Goal: Task Accomplishment & Management: Complete application form

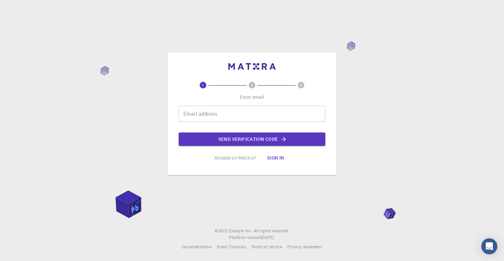
click at [212, 118] on input "Email address" at bounding box center [252, 114] width 147 height 16
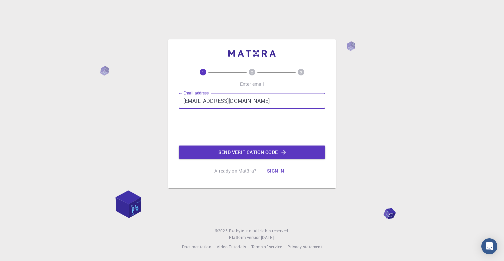
type input "[EMAIL_ADDRESS][DOMAIN_NAME]"
click at [227, 154] on button "Send verification code" at bounding box center [252, 151] width 147 height 13
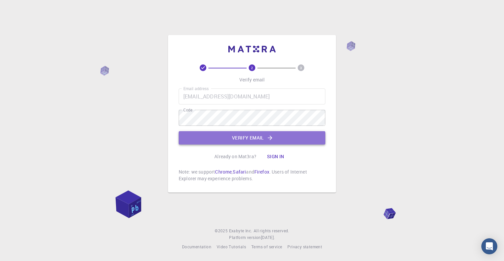
click at [242, 134] on button "Verify email" at bounding box center [252, 137] width 147 height 13
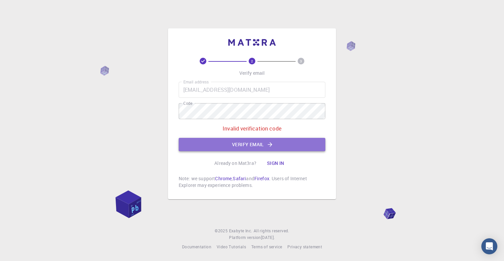
click at [213, 145] on button "Verify email" at bounding box center [252, 144] width 147 height 13
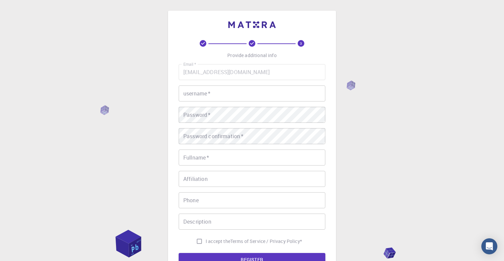
click at [223, 98] on input "username   *" at bounding box center [252, 93] width 147 height 16
type input "Silu"
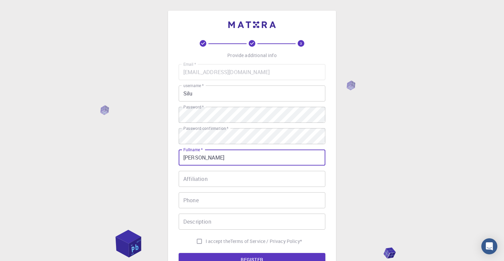
type input "[PERSON_NAME]"
click at [200, 90] on input "Silu" at bounding box center [252, 93] width 147 height 16
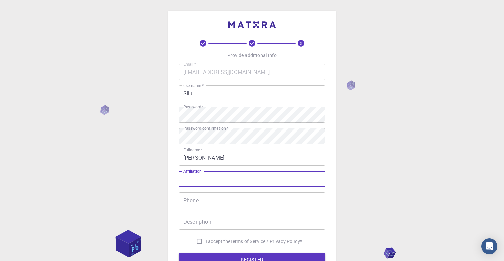
click at [209, 179] on input "Affiliation" at bounding box center [252, 179] width 147 height 16
type input "W"
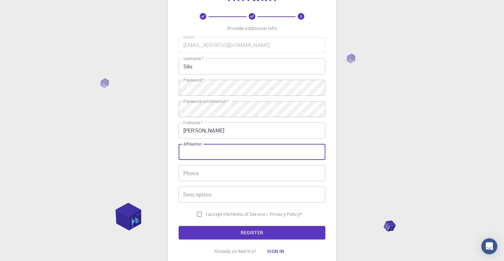
scroll to position [30, 0]
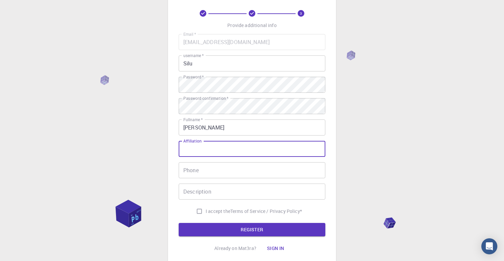
click at [200, 209] on input "I accept the Terms of Service / Privacy Policy *" at bounding box center [199, 211] width 13 height 13
checkbox input "true"
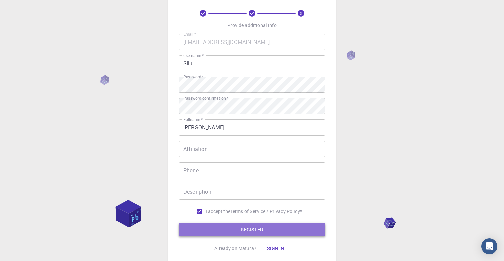
click at [216, 226] on button "REGISTER" at bounding box center [252, 229] width 147 height 13
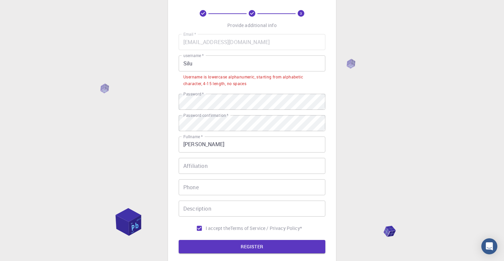
click at [213, 62] on input "Silu" at bounding box center [252, 63] width 147 height 16
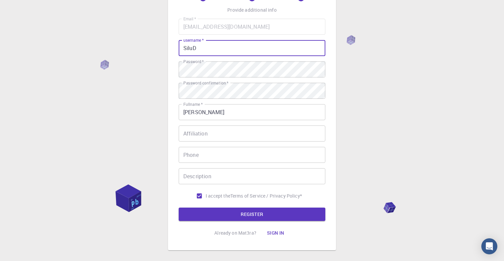
scroll to position [44, 0]
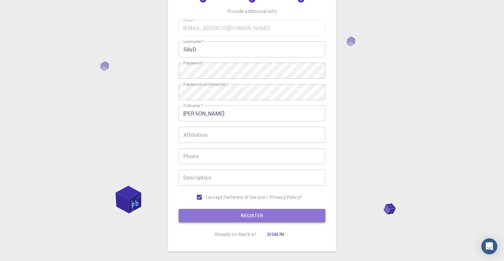
click at [237, 219] on button "REGISTER" at bounding box center [252, 215] width 147 height 13
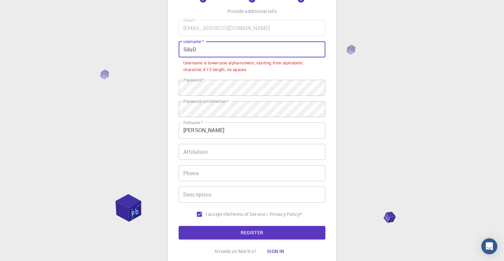
click at [219, 48] on input "SiluD" at bounding box center [252, 49] width 147 height 16
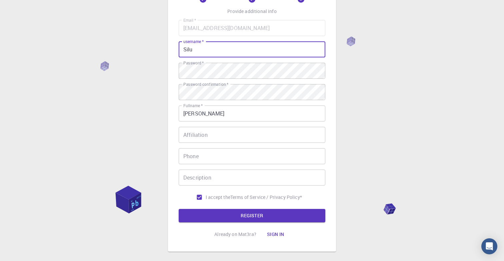
click at [186, 49] on input "Silu" at bounding box center [252, 49] width 147 height 16
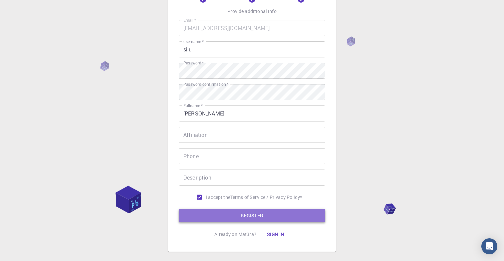
click at [246, 216] on button "REGISTER" at bounding box center [252, 215] width 147 height 13
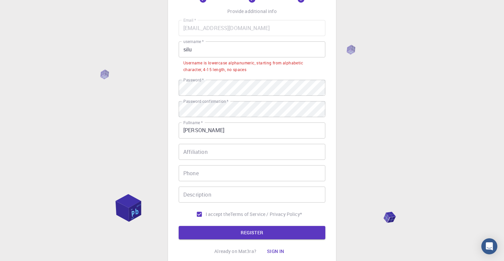
click at [215, 46] on input "silu" at bounding box center [252, 49] width 147 height 16
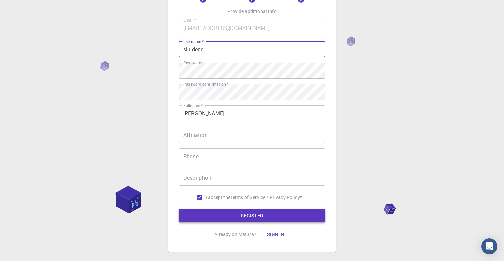
type input "siludeng"
click at [260, 218] on button "REGISTER" at bounding box center [252, 215] width 147 height 13
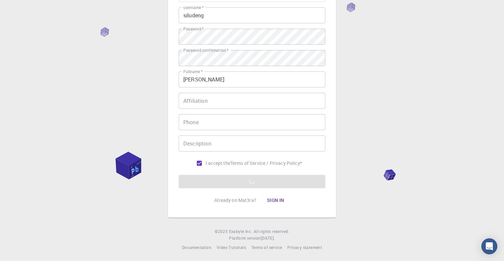
scroll to position [78, 0]
